Goal: Navigation & Orientation: Find specific page/section

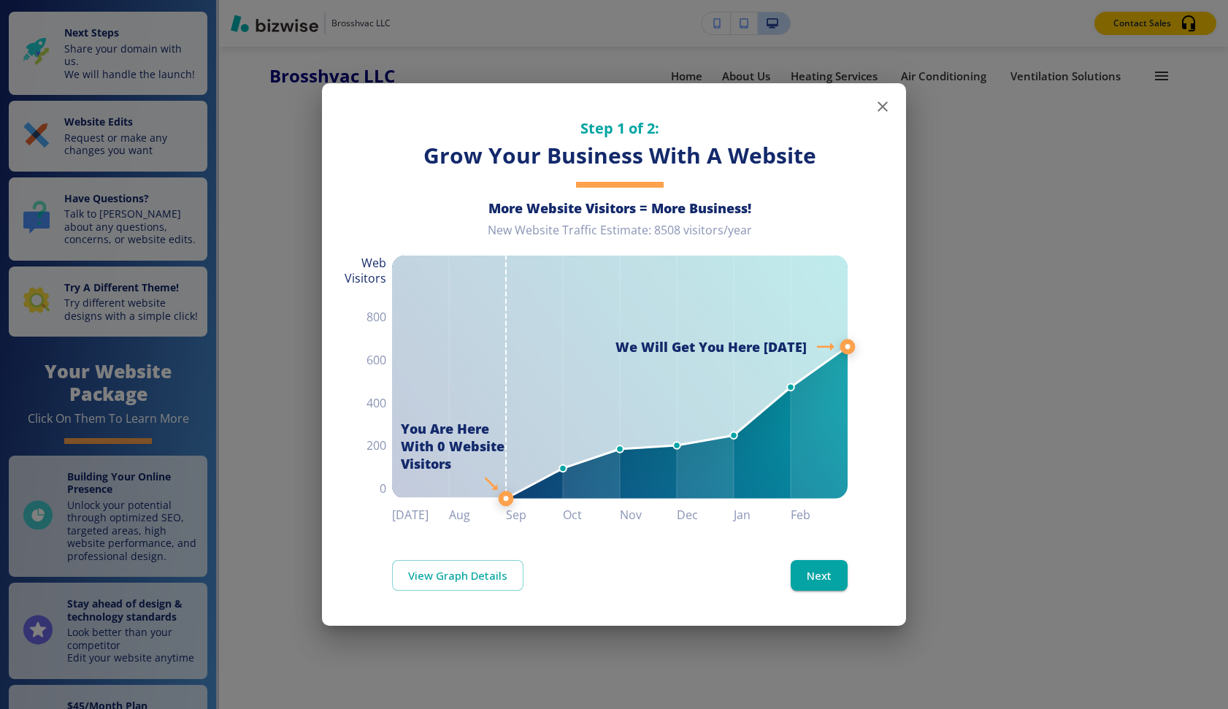
click at [884, 102] on icon "button" at bounding box center [883, 107] width 18 height 18
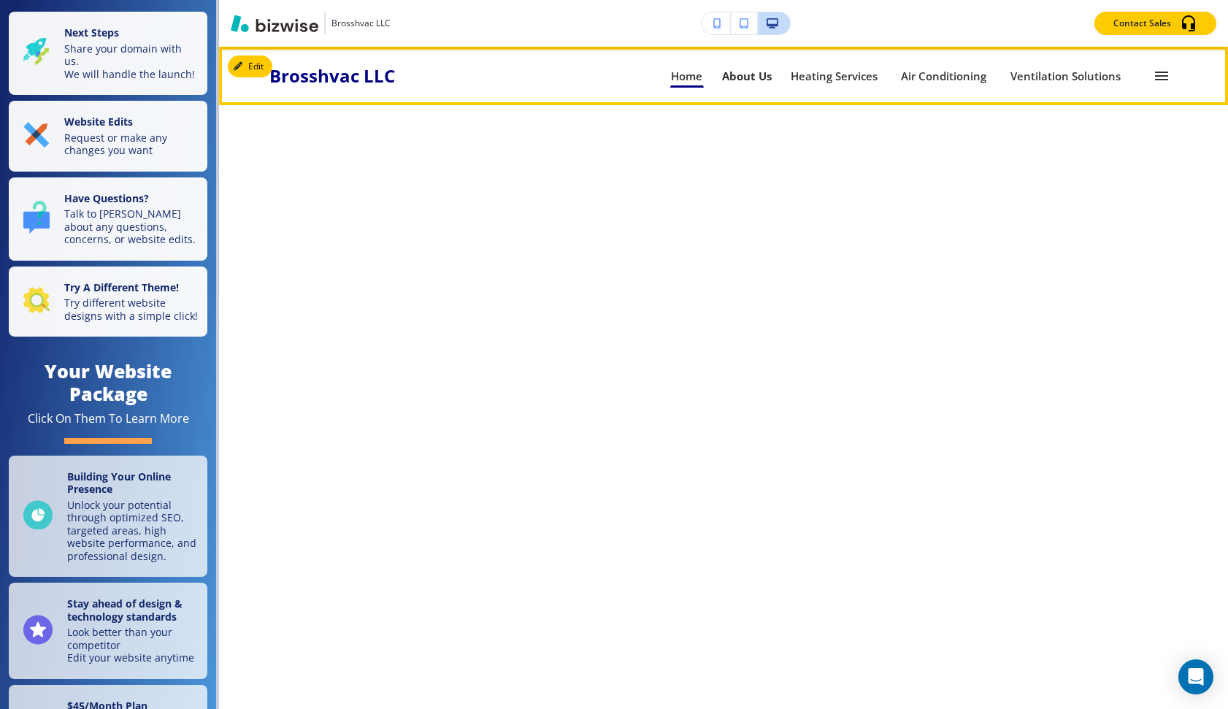
click at [757, 72] on p "About Us" at bounding box center [747, 76] width 50 height 11
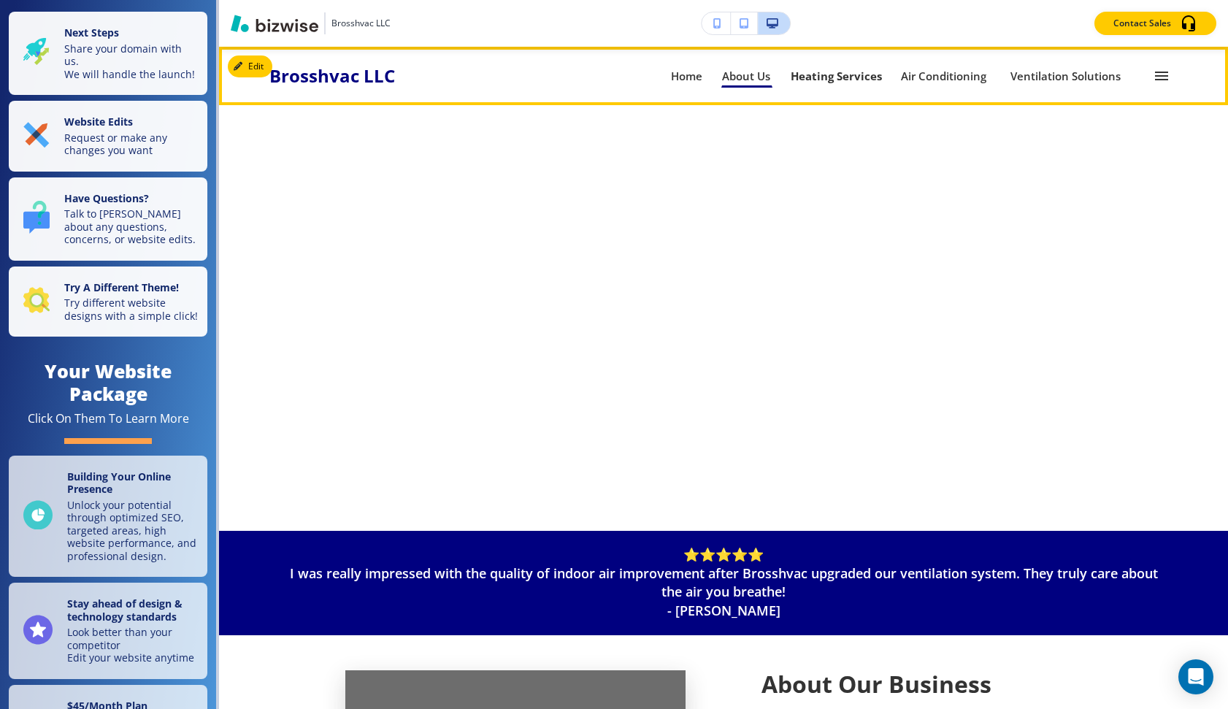
click at [837, 72] on p "Heating Services" at bounding box center [836, 76] width 91 height 11
click at [960, 68] on link "Air Conditioning Air Conditioning" at bounding box center [946, 75] width 92 height 23
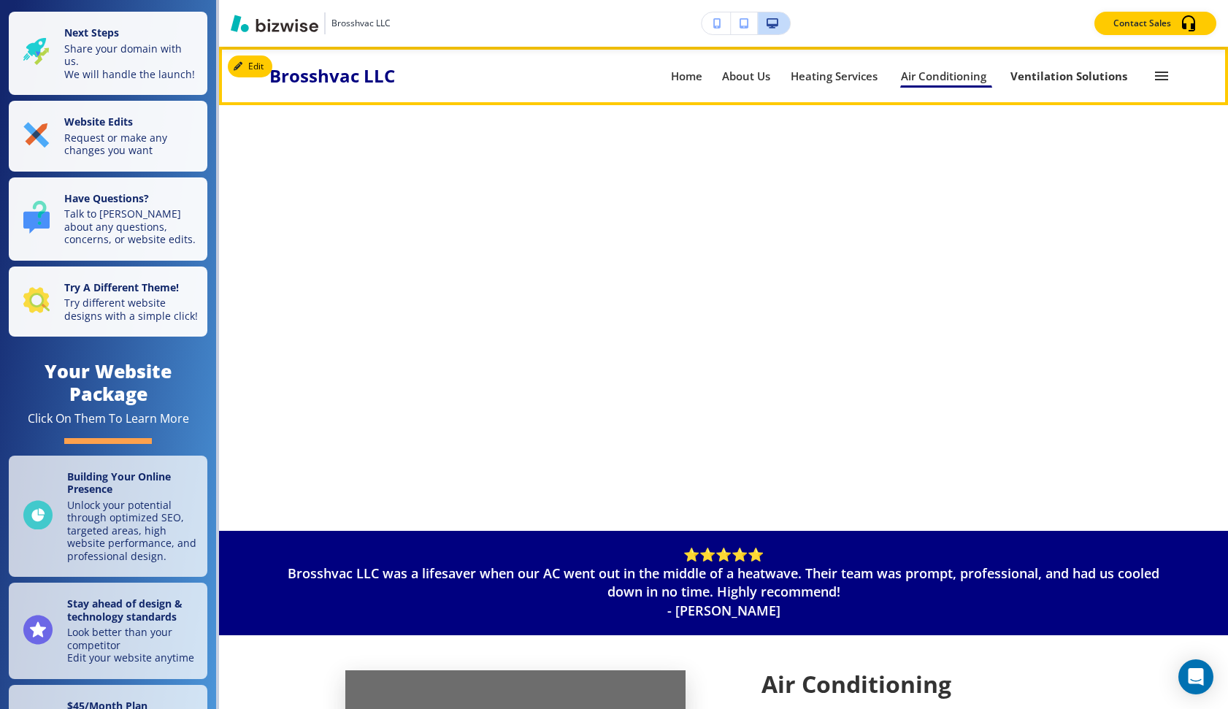
click at [1058, 64] on link "Ventilation Solutions Ventilation Solutions" at bounding box center [1069, 75] width 118 height 23
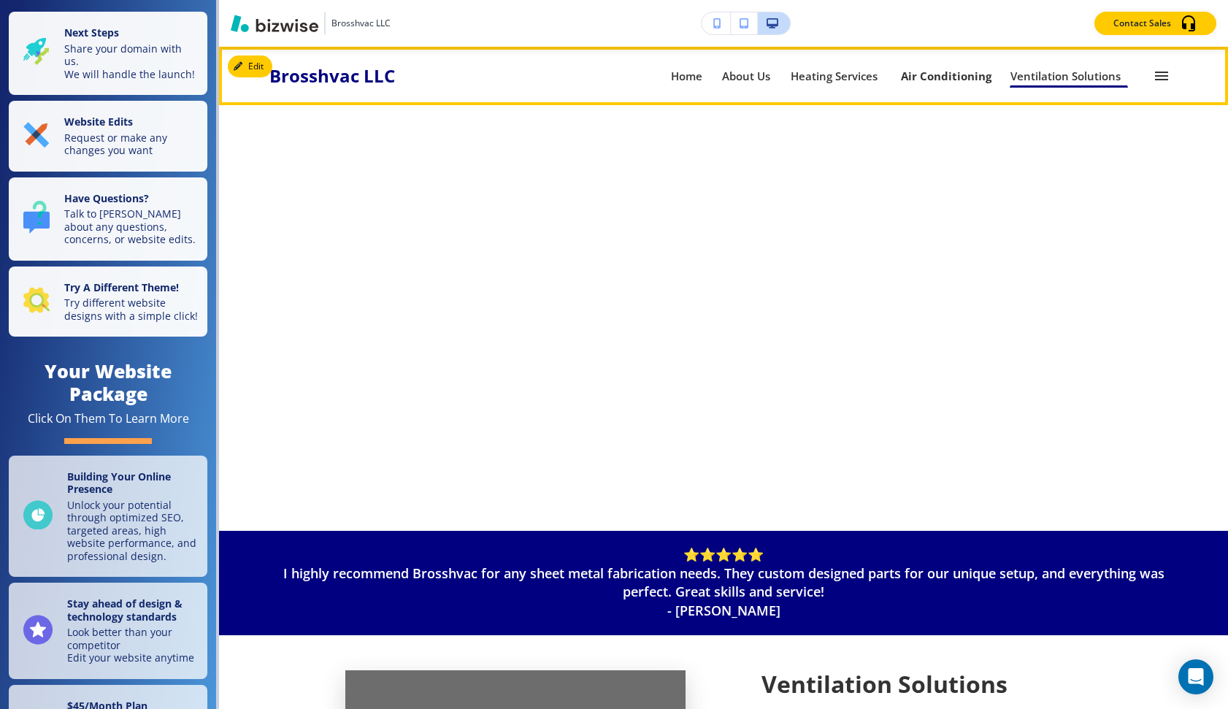
click at [932, 74] on p "Air Conditioning" at bounding box center [946, 76] width 91 height 11
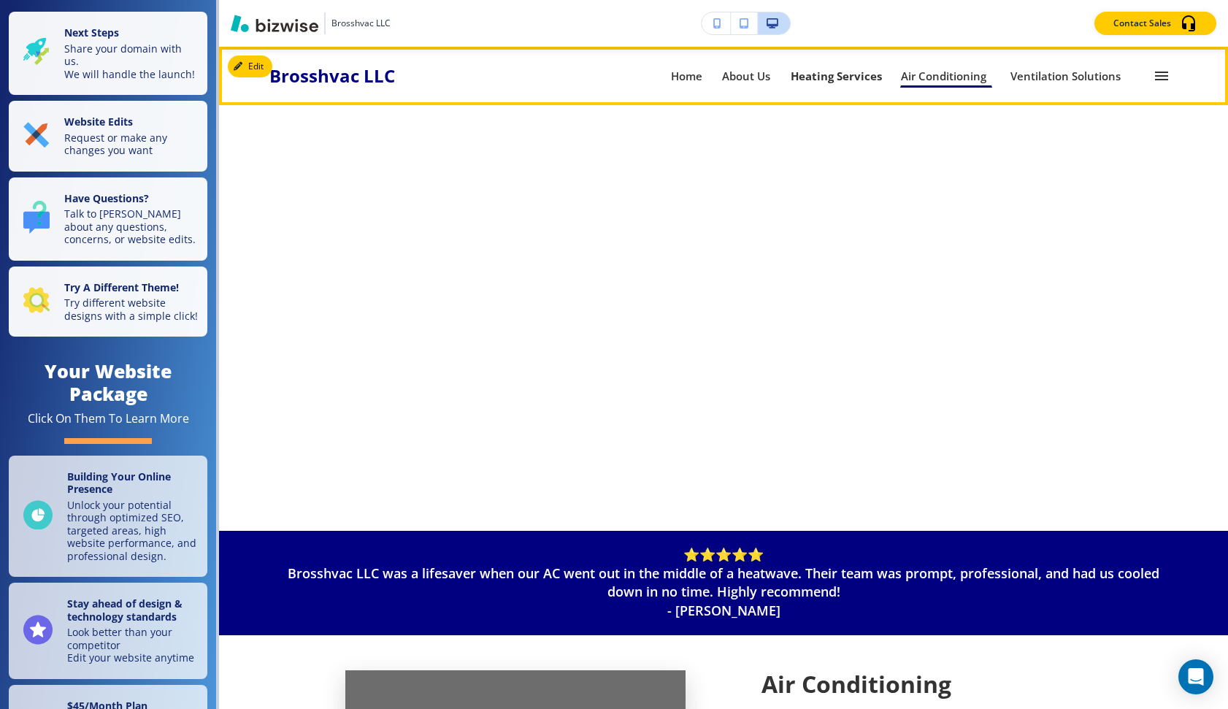
click at [832, 77] on p "Heating Services" at bounding box center [836, 76] width 91 height 11
click at [756, 74] on p "About Us" at bounding box center [747, 76] width 50 height 11
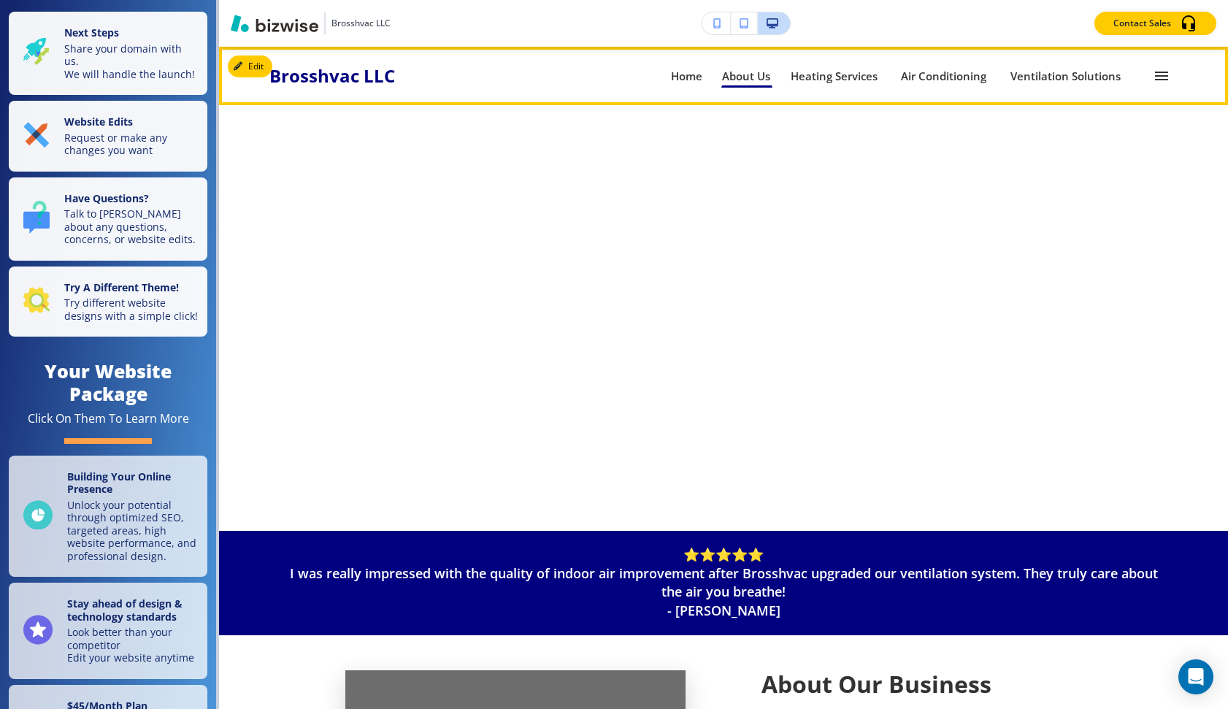
click at [713, 73] on div "Home Home" at bounding box center [695, 75] width 51 height 23
click at [700, 74] on p "Home" at bounding box center [687, 76] width 32 height 11
